Goal: Check status: Check status

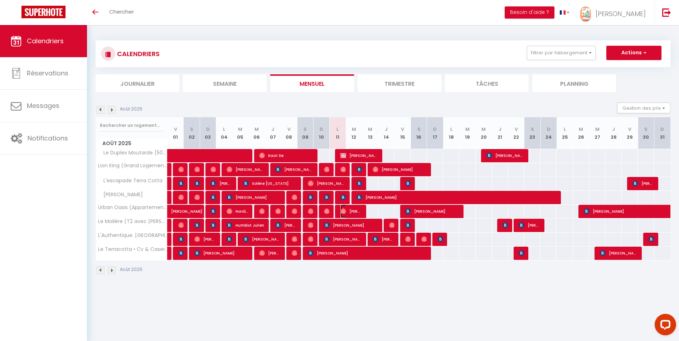
click at [347, 212] on span "[PERSON_NAME]" at bounding box center [350, 212] width 21 height 14
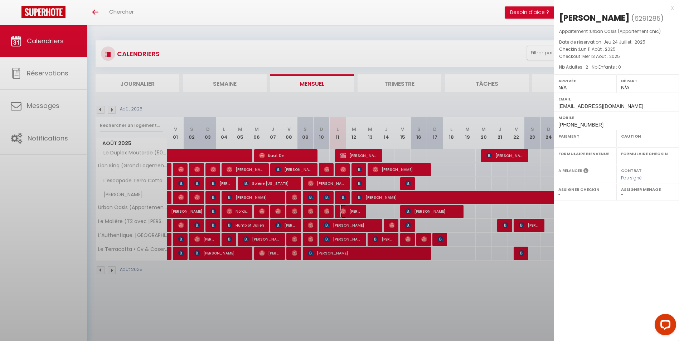
select select "OK"
select select "0"
select select "1"
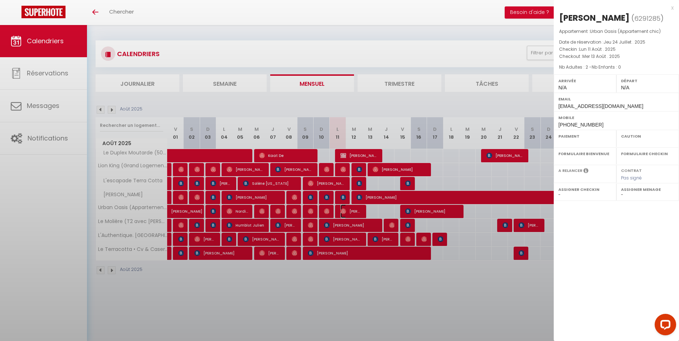
select select
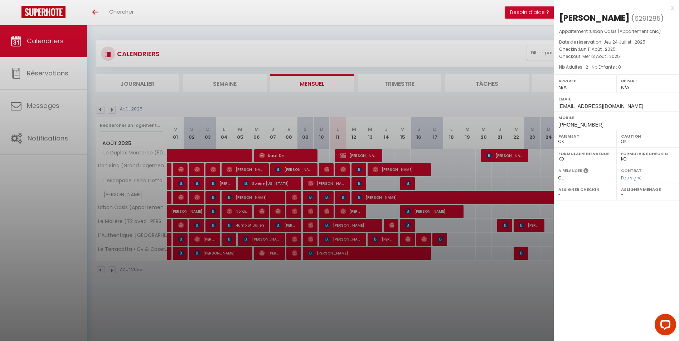
click at [672, 8] on div "x" at bounding box center [613, 8] width 120 height 9
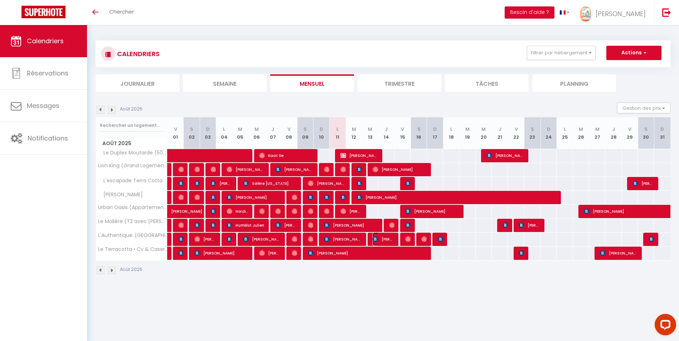
click at [385, 238] on span "[PERSON_NAME]" at bounding box center [382, 240] width 21 height 14
select select "KO"
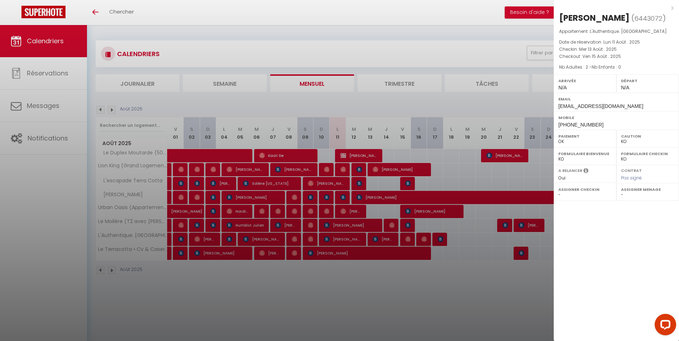
click at [670, 10] on div "x" at bounding box center [613, 8] width 120 height 9
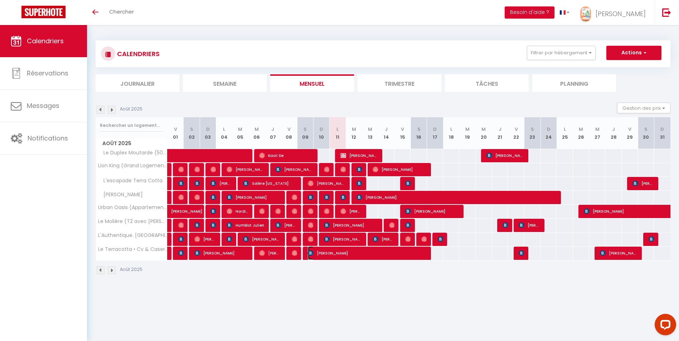
click at [393, 255] on span "[PERSON_NAME]" at bounding box center [367, 253] width 118 height 14
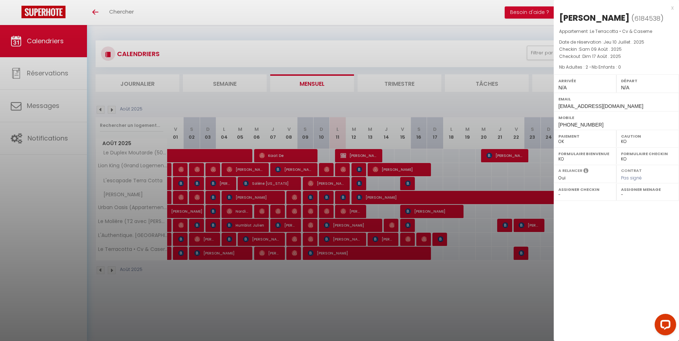
click at [671, 8] on div "x" at bounding box center [613, 8] width 120 height 9
